Goal: Task Accomplishment & Management: Manage account settings

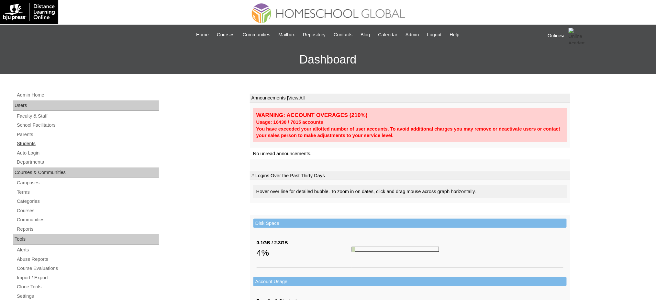
click at [27, 142] on link "Students" at bounding box center [87, 144] width 143 height 8
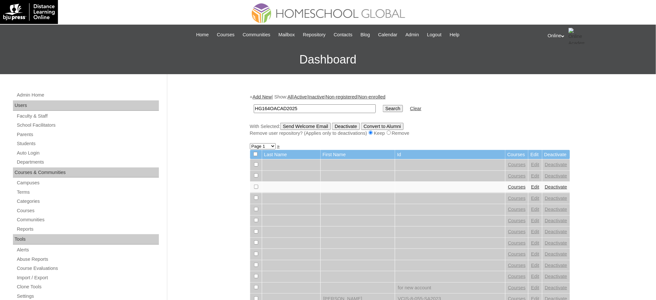
type input "HG164OACAD2025"
click at [383, 105] on input "Search" at bounding box center [393, 108] width 20 height 7
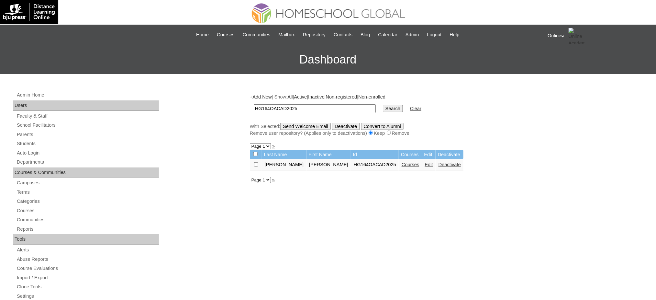
click at [425, 162] on link "Edit" at bounding box center [429, 164] width 8 height 5
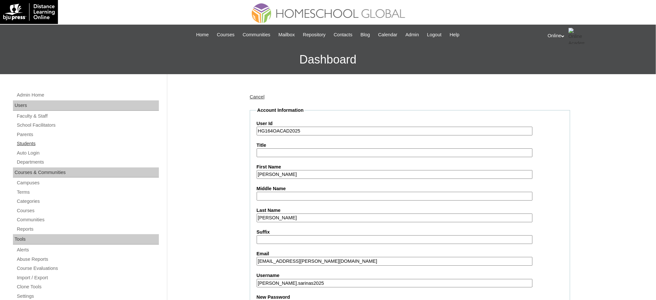
click at [30, 140] on link "Students" at bounding box center [87, 144] width 143 height 8
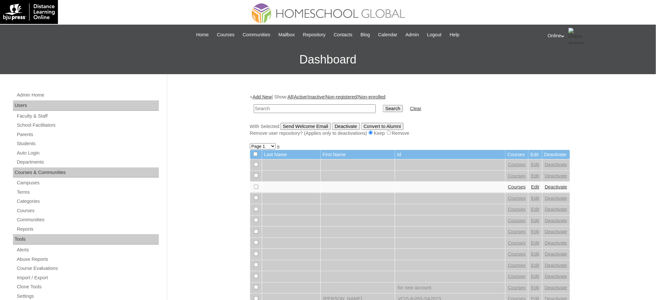
paste input "HG164OACAD2025"
type input "HG164OACAD2025"
click at [383, 105] on input "Search" at bounding box center [393, 108] width 20 height 7
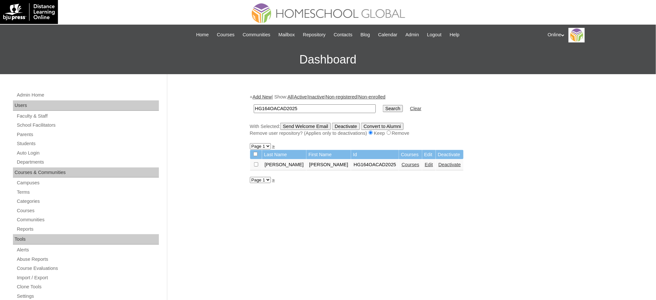
click at [425, 163] on link "Edit" at bounding box center [429, 164] width 8 height 5
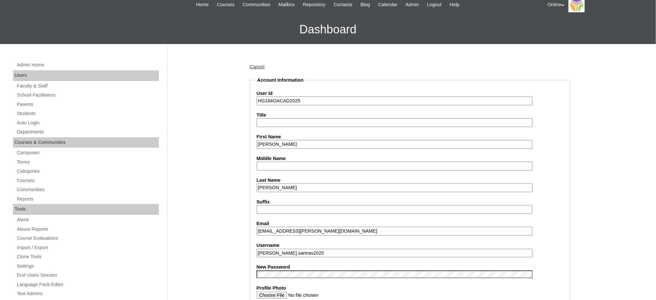
scroll to position [33, 0]
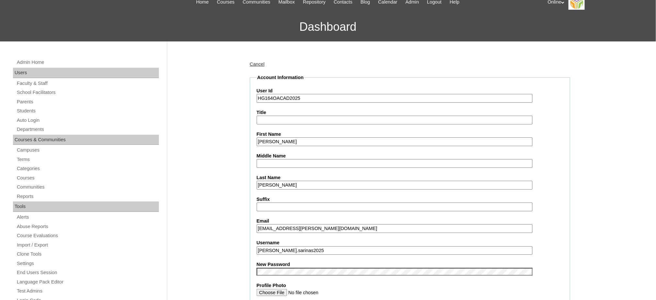
click at [307, 137] on input "[PERSON_NAME]" at bounding box center [395, 141] width 276 height 9
paste input "[PERSON_NAME] [PERSON_NAME] Ashlly"
type input "[PERSON_NAME] [PERSON_NAME] Ashlly"
click at [285, 159] on input "Middle Name" at bounding box center [395, 163] width 276 height 9
paste input "[PERSON_NAME]"
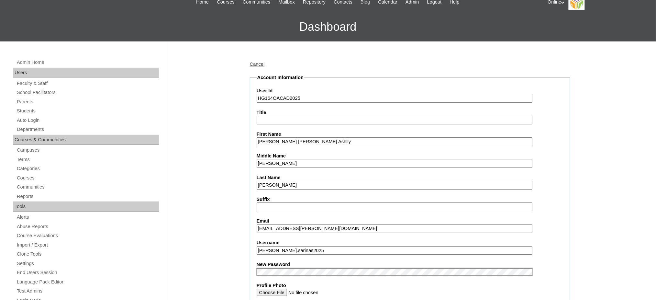
type input "[PERSON_NAME]"
click at [298, 185] on input "[PERSON_NAME]" at bounding box center [395, 185] width 276 height 9
paste input "Sarinas"
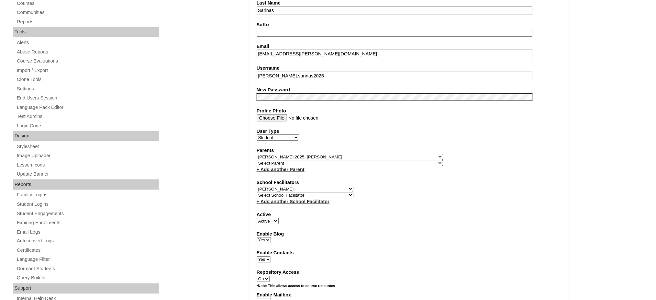
scroll to position [674, 0]
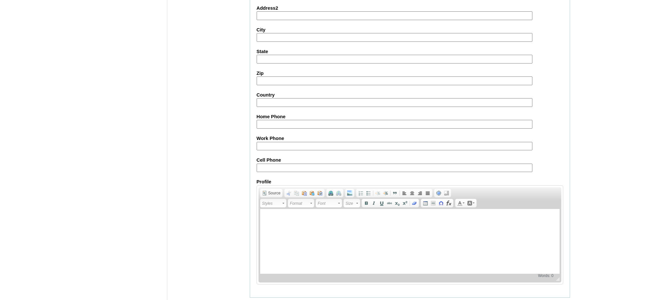
type input "Sarinas"
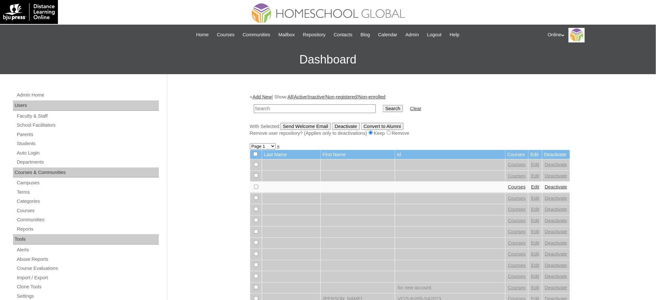
paste input "HG164OACAD2025"
type input "HG164OACAD2025"
click at [383, 105] on input "Search" at bounding box center [393, 108] width 20 height 7
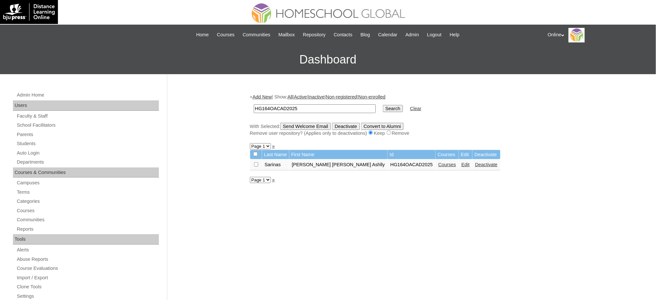
click at [438, 163] on link "Courses" at bounding box center [447, 164] width 18 height 5
click at [462, 162] on link "Edit" at bounding box center [466, 164] width 8 height 5
